Goal: Task Accomplishment & Management: Manage account settings

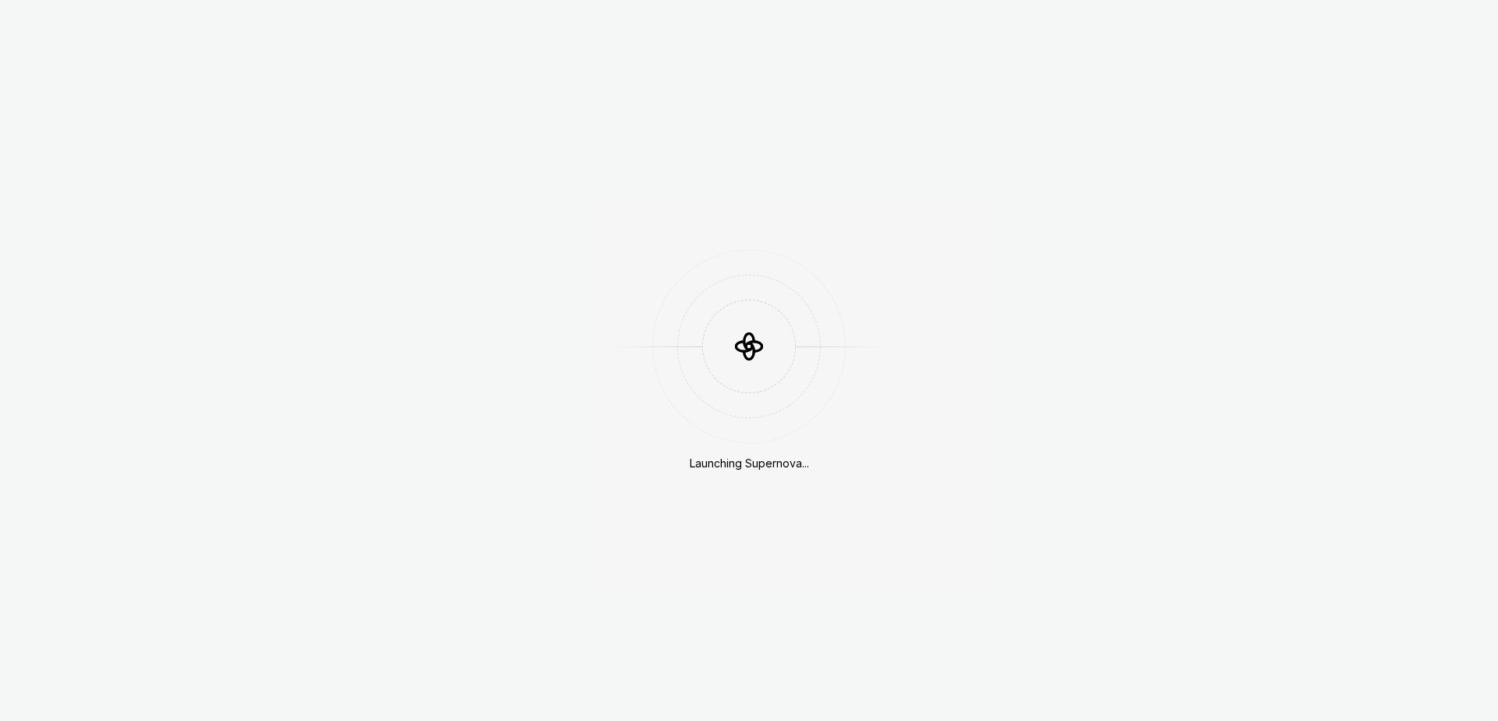
click at [161, 27] on div "Launching Supernova..." at bounding box center [749, 360] width 1498 height 721
click at [167, 29] on div "Launching Supernova..." at bounding box center [749, 360] width 1498 height 721
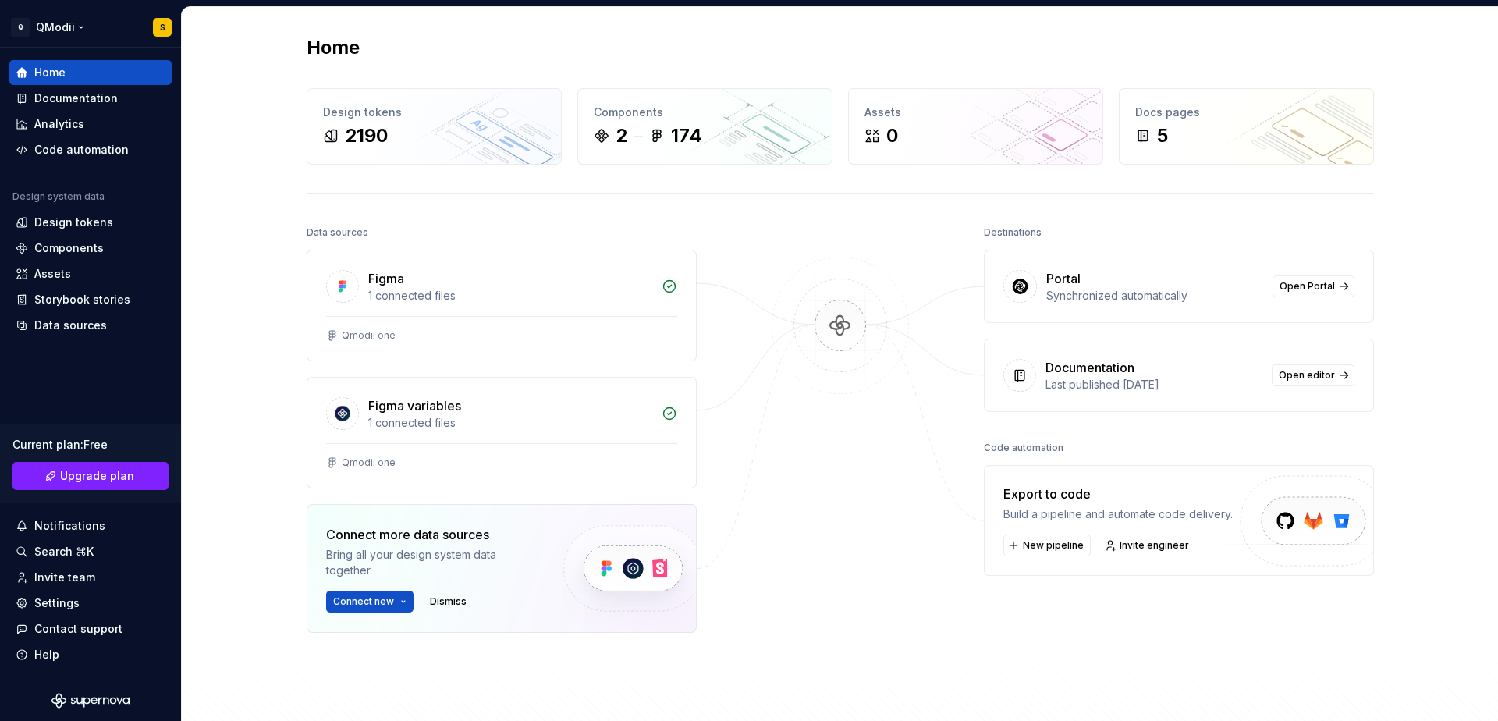
click at [167, 29] on html "Q QModii S Home Documentation Analytics Code automation Design system data Desi…" at bounding box center [749, 360] width 1498 height 721
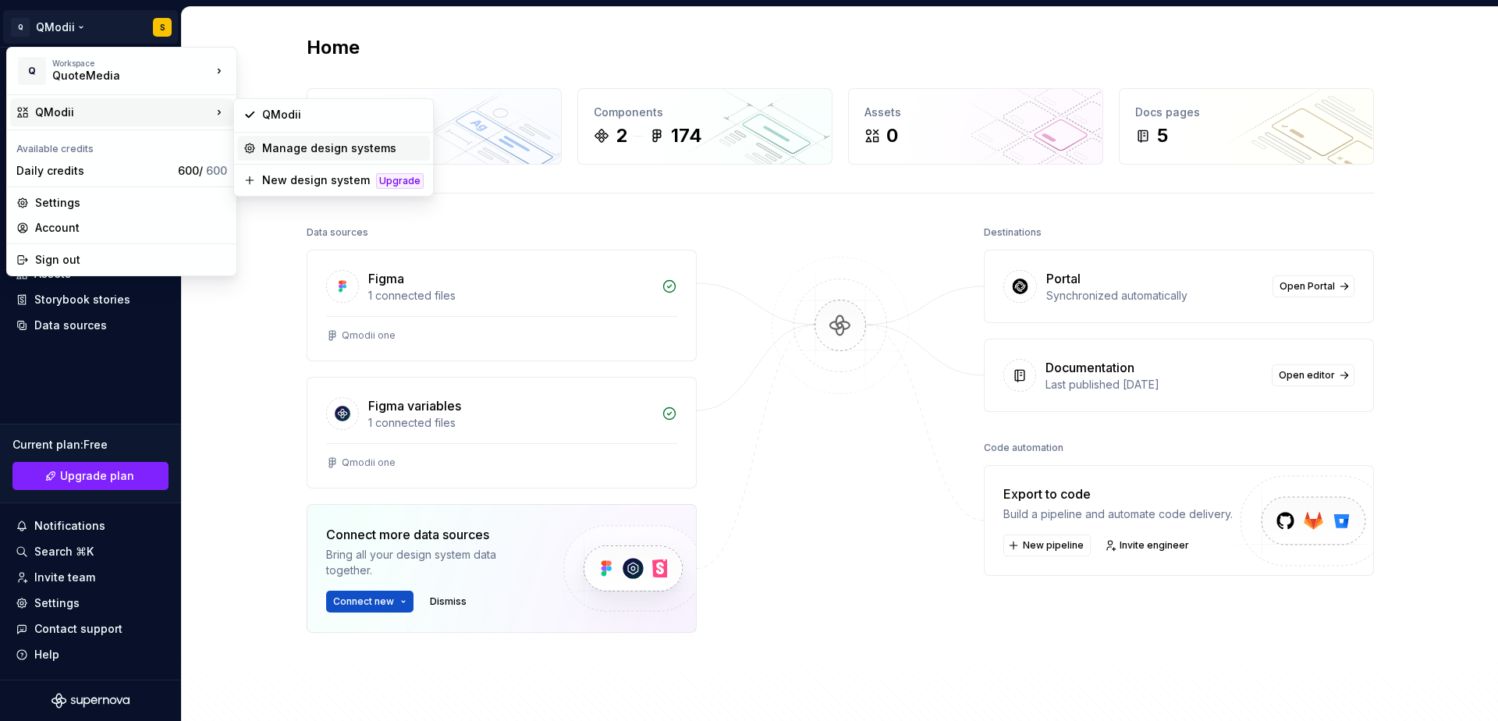
click at [283, 149] on div "Manage design systems" at bounding box center [343, 148] width 162 height 16
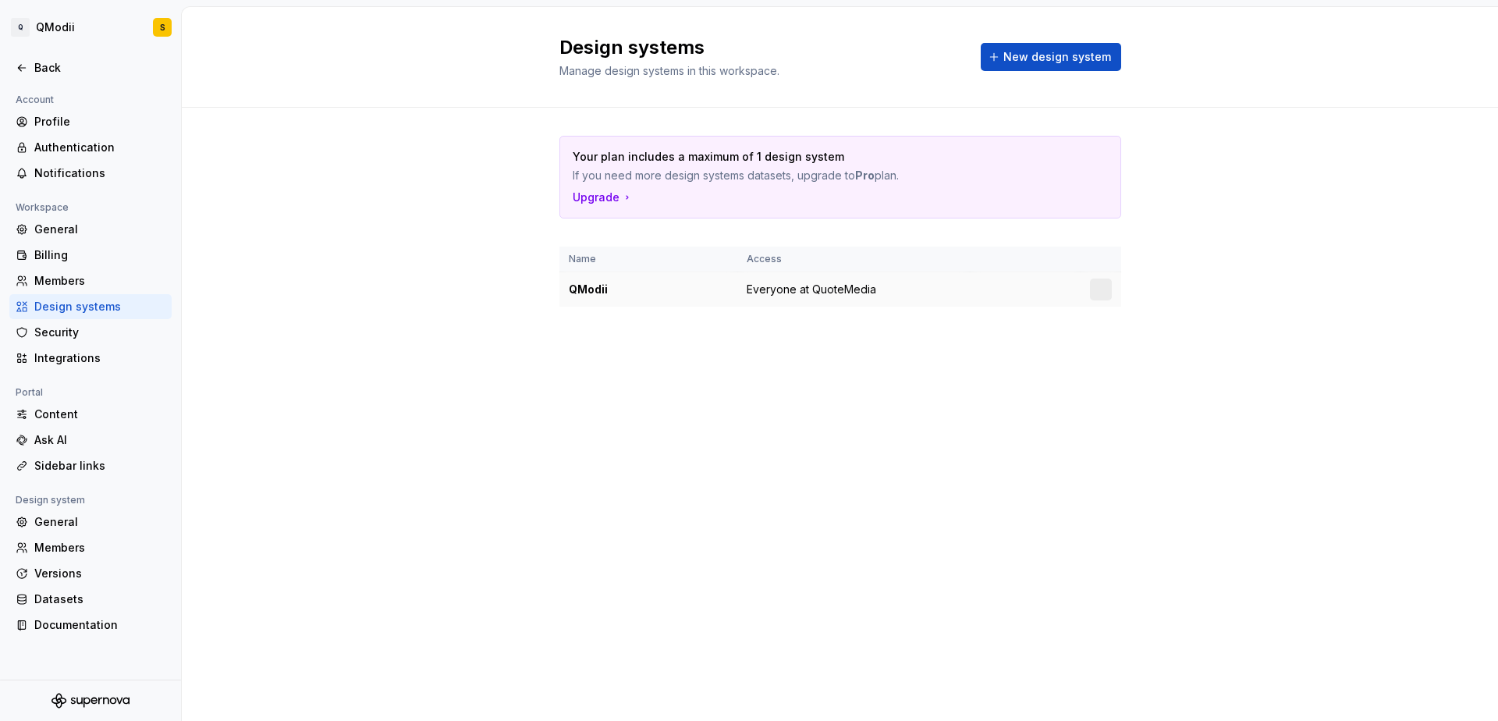
click at [814, 293] on span "Everyone at QuoteMedia" at bounding box center [812, 290] width 130 height 16
drag, startPoint x: 656, startPoint y: 293, endPoint x: 634, endPoint y: 259, distance: 40.0
click at [655, 293] on div "QModii" at bounding box center [648, 290] width 159 height 16
drag, startPoint x: 857, startPoint y: 169, endPoint x: 896, endPoint y: 173, distance: 38.4
click at [857, 170] on strong "Pro" at bounding box center [865, 175] width 20 height 13
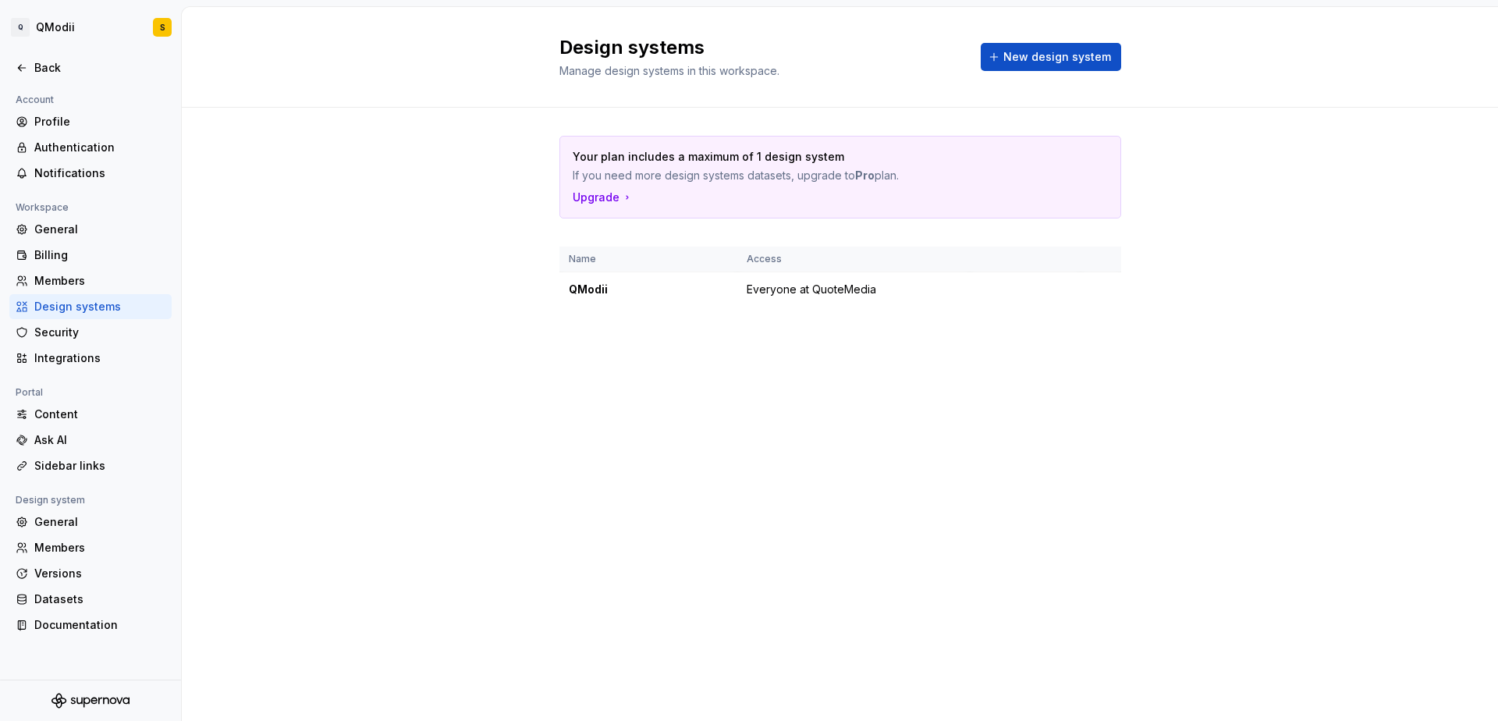
click at [940, 179] on p "If you need more design systems datasets, upgrade to Pro plan." at bounding box center [786, 176] width 426 height 16
